Goal: Task Accomplishment & Management: Manage account settings

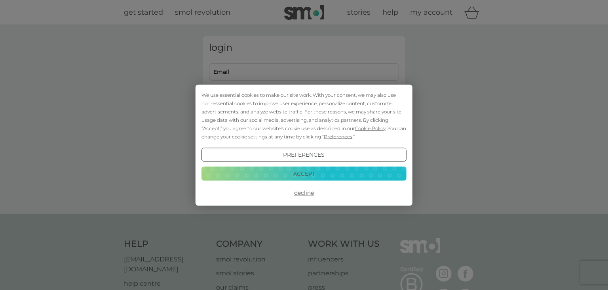
click at [305, 191] on button "Decline" at bounding box center [304, 192] width 205 height 14
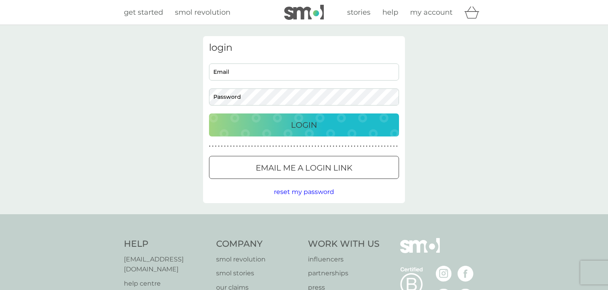
click at [274, 71] on input "Email" at bounding box center [304, 71] width 190 height 17
click at [275, 71] on input "Email" at bounding box center [304, 71] width 190 height 17
type input "[EMAIL_ADDRESS][DOMAIN_NAME]"
click at [307, 125] on p "Login" at bounding box center [304, 124] width 26 height 13
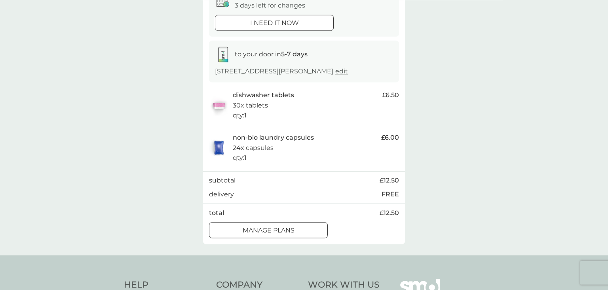
scroll to position [114, 0]
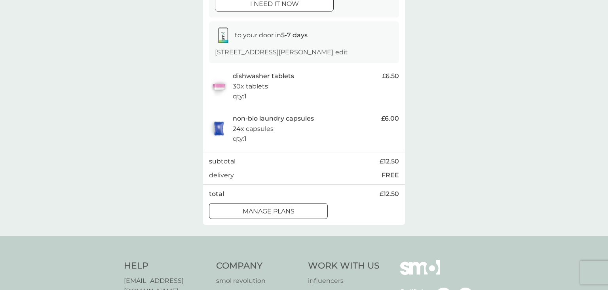
click at [284, 210] on p "manage plans" at bounding box center [269, 211] width 52 height 10
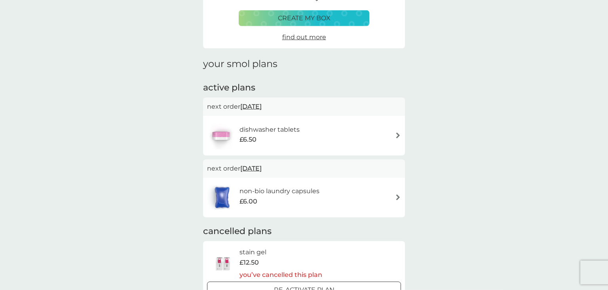
scroll to position [76, 0]
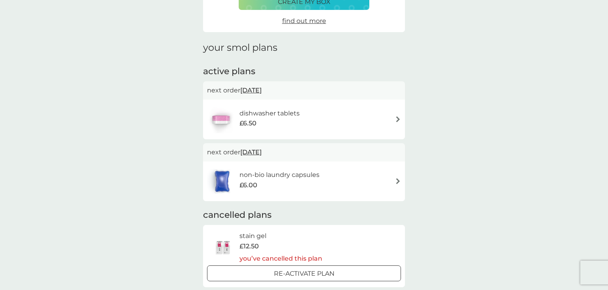
click at [398, 179] on img at bounding box center [398, 181] width 6 height 6
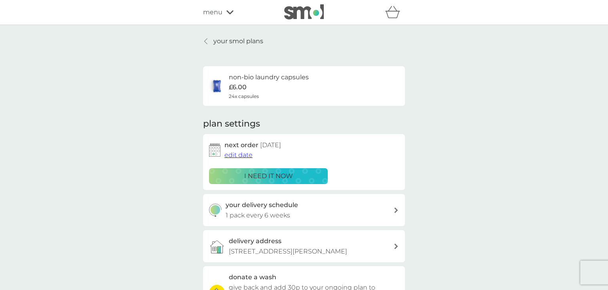
click at [237, 154] on span "edit date" at bounding box center [239, 155] width 28 height 8
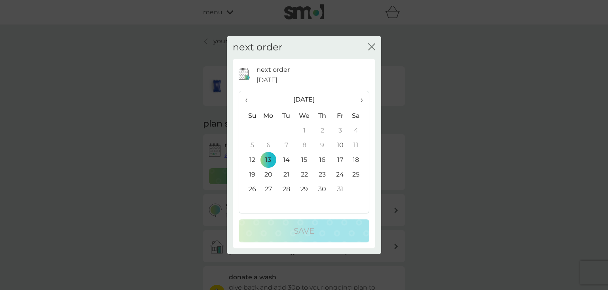
click at [362, 100] on span "›" at bounding box center [359, 99] width 8 height 17
click at [362, 97] on span "›" at bounding box center [359, 99] width 8 height 17
click at [272, 145] on td "8" at bounding box center [268, 144] width 18 height 15
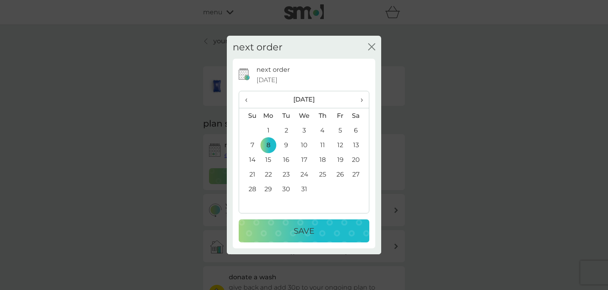
click at [320, 227] on div "Save" at bounding box center [304, 230] width 115 height 13
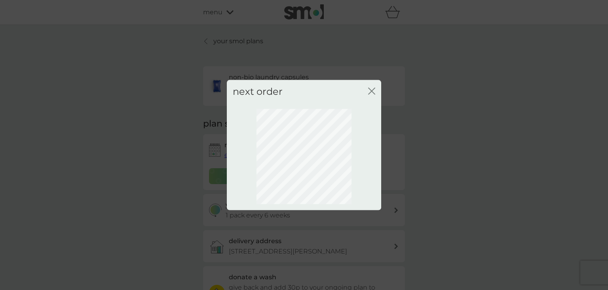
click at [370, 91] on icon "close" at bounding box center [371, 90] width 7 height 7
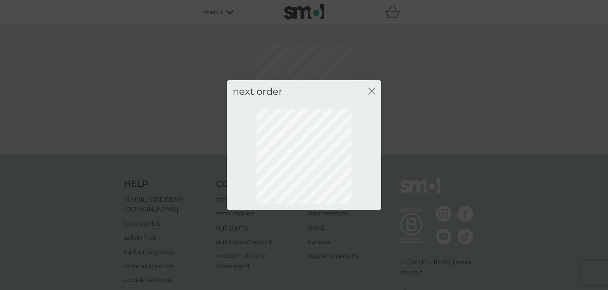
click at [370, 90] on icon "close" at bounding box center [370, 91] width 3 height 6
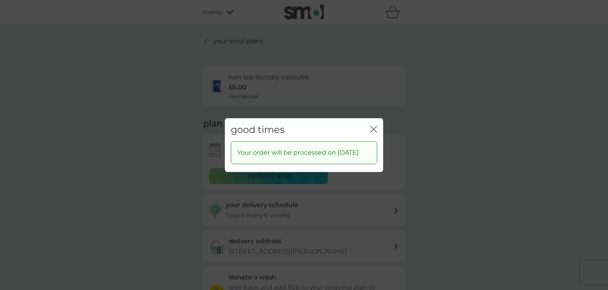
click at [374, 124] on div "close" at bounding box center [373, 129] width 7 height 11
click at [373, 126] on icon "close" at bounding box center [372, 129] width 3 height 6
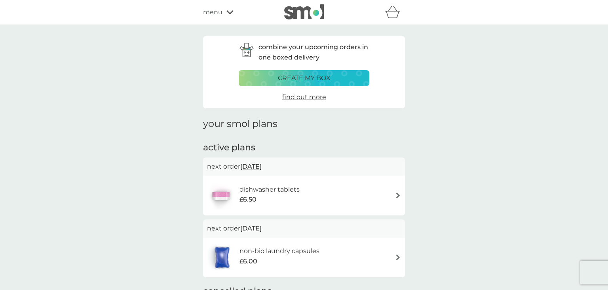
scroll to position [76, 0]
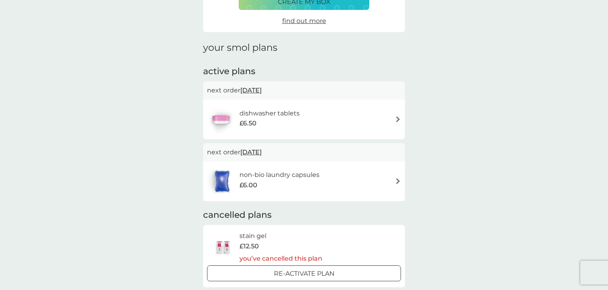
click at [270, 112] on h6 "dishwasher tablets" at bounding box center [270, 113] width 60 height 10
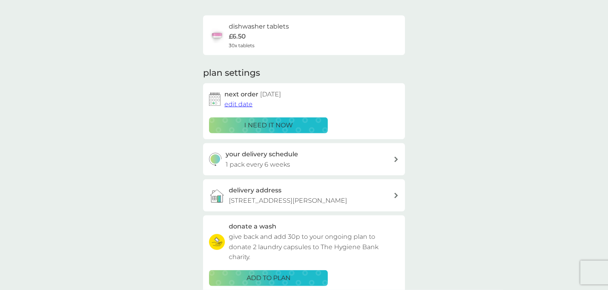
scroll to position [38, 0]
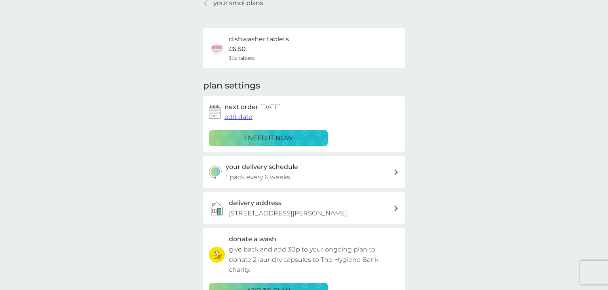
click at [246, 116] on span "edit date" at bounding box center [239, 117] width 28 height 8
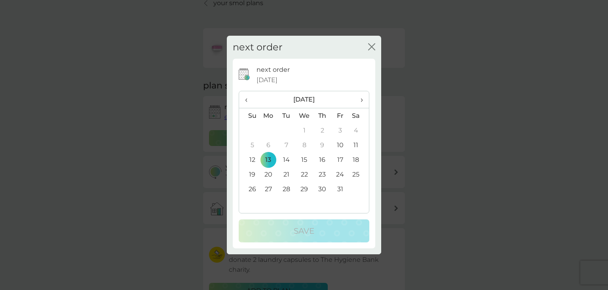
click at [361, 99] on span "›" at bounding box center [359, 99] width 8 height 17
click at [269, 143] on td "3" at bounding box center [268, 144] width 18 height 15
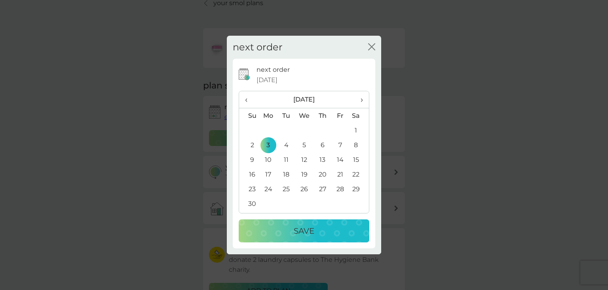
click at [302, 228] on p "Save" at bounding box center [304, 230] width 21 height 13
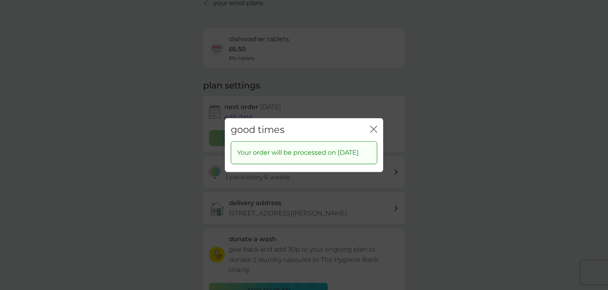
click at [374, 126] on icon "close" at bounding box center [375, 129] width 3 height 6
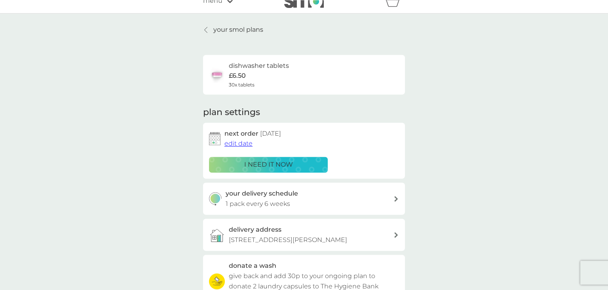
scroll to position [0, 0]
